Goal: Information Seeking & Learning: Find specific fact

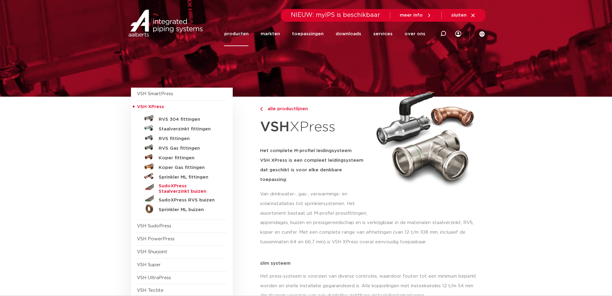
click at [178, 184] on h5 "SudoXPress Staalverzinkt buizen" at bounding box center [189, 188] width 60 height 11
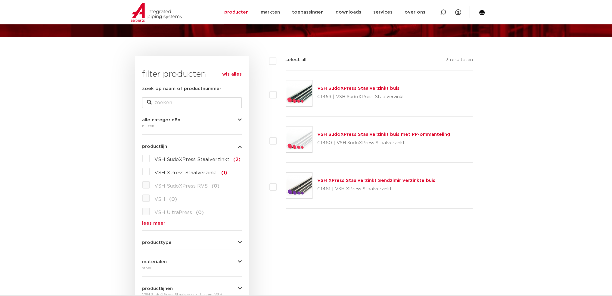
scroll to position [60, 0]
click at [187, 160] on span "VSH SudoXPress Staalverzinkt" at bounding box center [191, 159] width 75 height 5
click at [0, 0] on input "VSH SudoXPress Staalverzinkt (2)" at bounding box center [0, 0] width 0 height 0
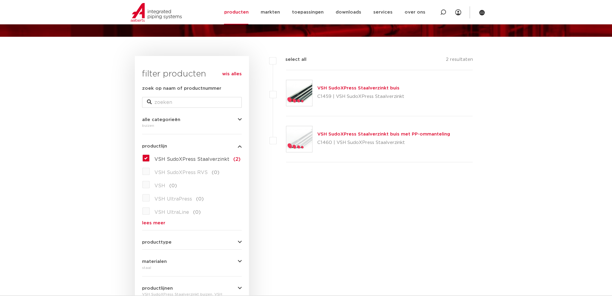
click at [349, 89] on link "VSH SudoXPress Staalverzinkt buis" at bounding box center [358, 88] width 82 height 5
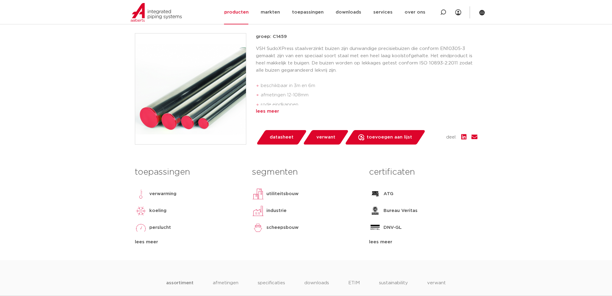
click at [275, 112] on div "lees meer" at bounding box center [367, 111] width 222 height 7
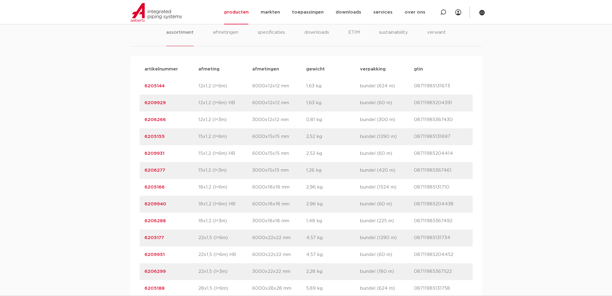
scroll to position [422, 0]
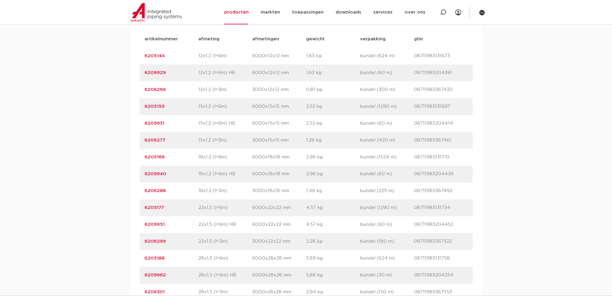
drag, startPoint x: 414, startPoint y: 209, endPoint x: 452, endPoint y: 204, distance: 37.7
click at [452, 204] on p "08711985131734" at bounding box center [441, 207] width 54 height 7
copy p "08711985131734"
drag, startPoint x: 165, startPoint y: 207, endPoint x: 142, endPoint y: 207, distance: 23.2
click at [142, 207] on div "artikelnummer 6205177 afmeting 22x1,5 (l=6m) [GEOGRAPHIC_DATA] 6000x22x22 mm ge…" at bounding box center [306, 207] width 333 height 17
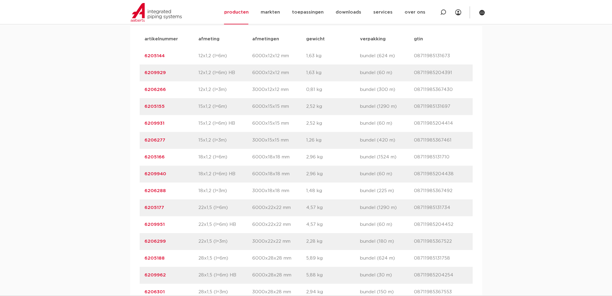
copy link "6205177"
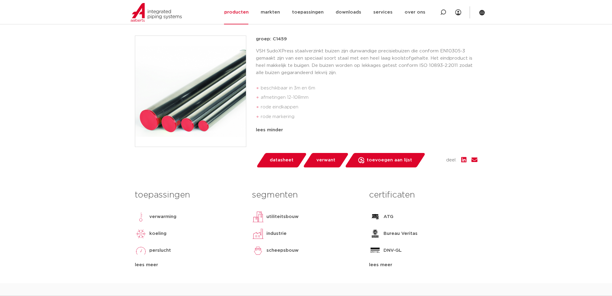
scroll to position [120, 0]
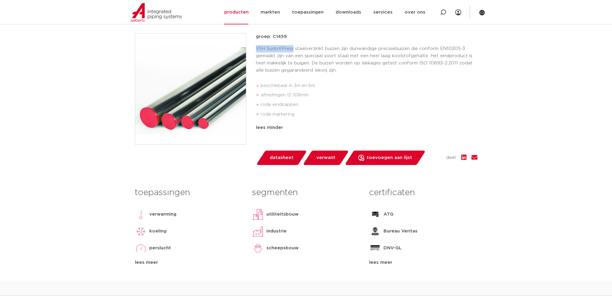
drag, startPoint x: 254, startPoint y: 49, endPoint x: 293, endPoint y: 50, distance: 38.9
click at [293, 50] on div "groep: C1459 VSH SudoXPress staalverzinkt buizen zijn dunwandige precisiebuizen…" at bounding box center [306, 99] width 343 height 132
copy p "VSH SudoXPress"
click at [261, 48] on p "VSH SudoXPress staalverzinkt buizen zijn dunwandige precisiebuizen die conform …" at bounding box center [367, 59] width 222 height 29
drag, startPoint x: 256, startPoint y: 48, endPoint x: 322, endPoint y: 48, distance: 66.6
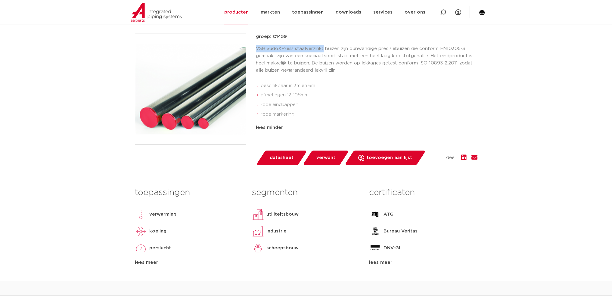
click at [322, 48] on p "VSH SudoXPress staalverzinkt buizen zijn dunwandige precisiebuizen die conform …" at bounding box center [367, 59] width 222 height 29
copy p "VSH SudoXPress staalverzinkt"
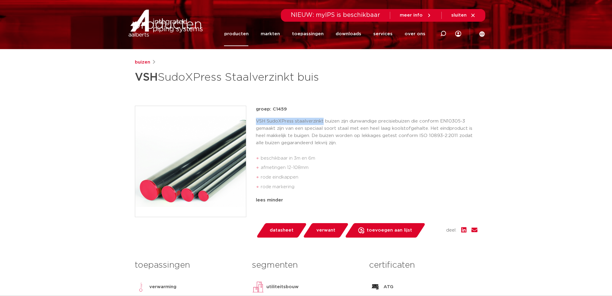
scroll to position [0, 0]
